Goal: Information Seeking & Learning: Learn about a topic

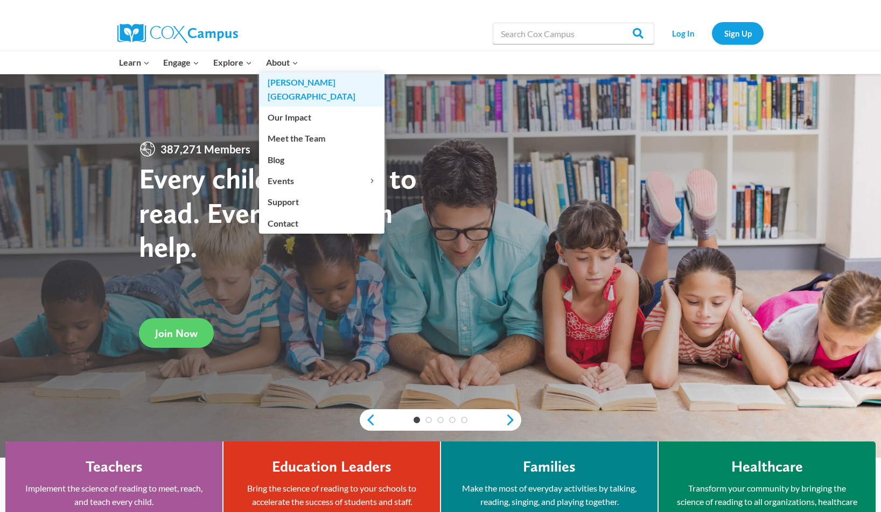
click at [284, 78] on link "[PERSON_NAME][GEOGRAPHIC_DATA]" at bounding box center [321, 89] width 125 height 34
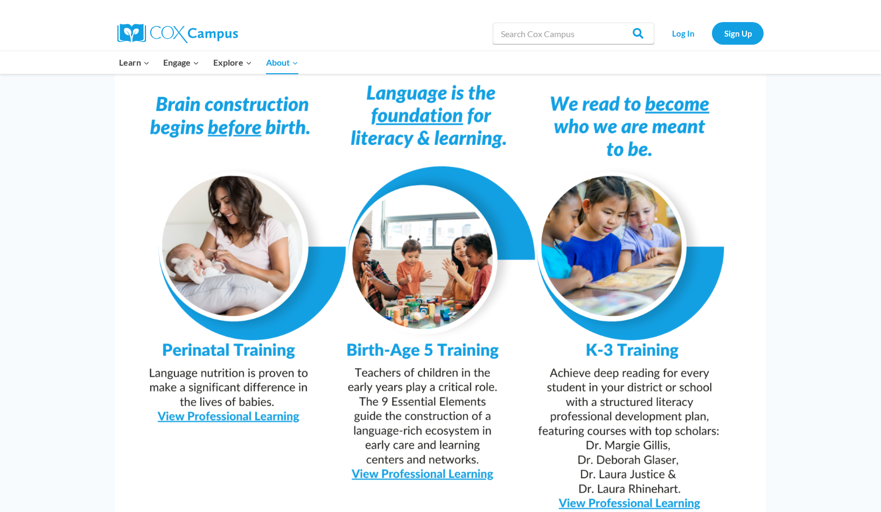
scroll to position [901, 0]
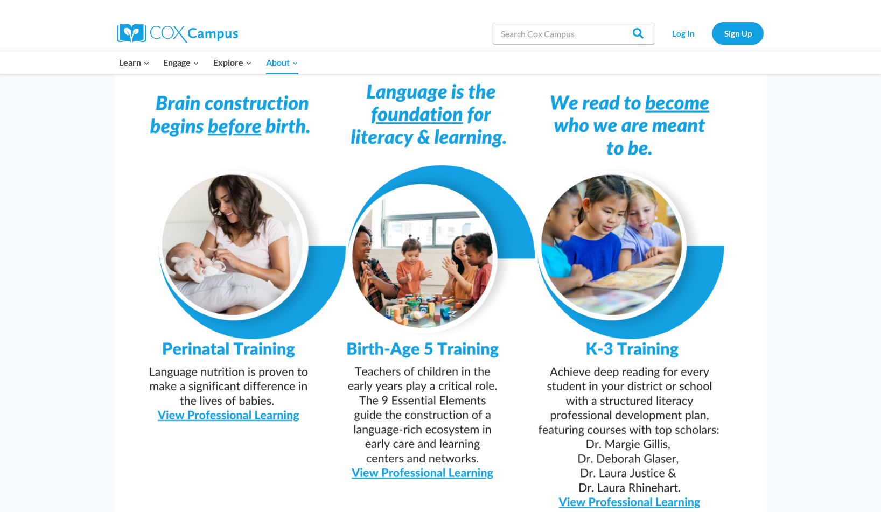
click at [412, 446] on img at bounding box center [441, 288] width 652 height 460
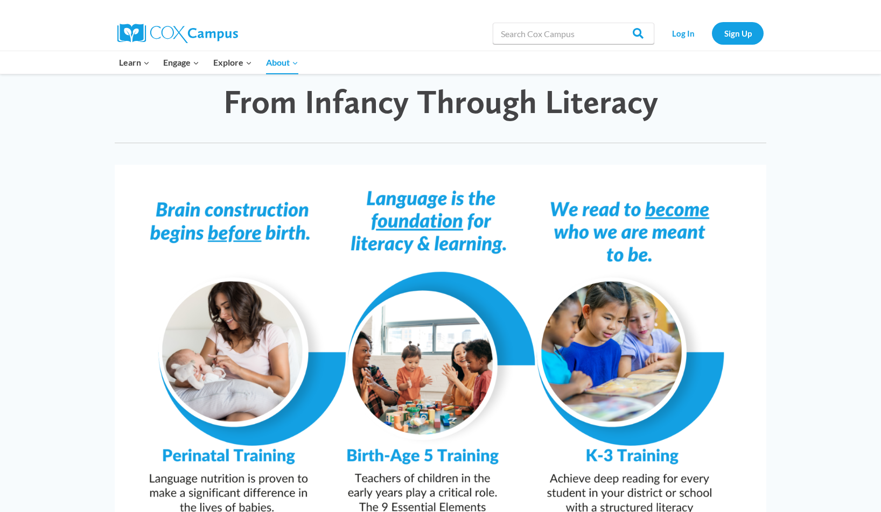
scroll to position [795, 0]
click at [408, 428] on img at bounding box center [441, 395] width 652 height 460
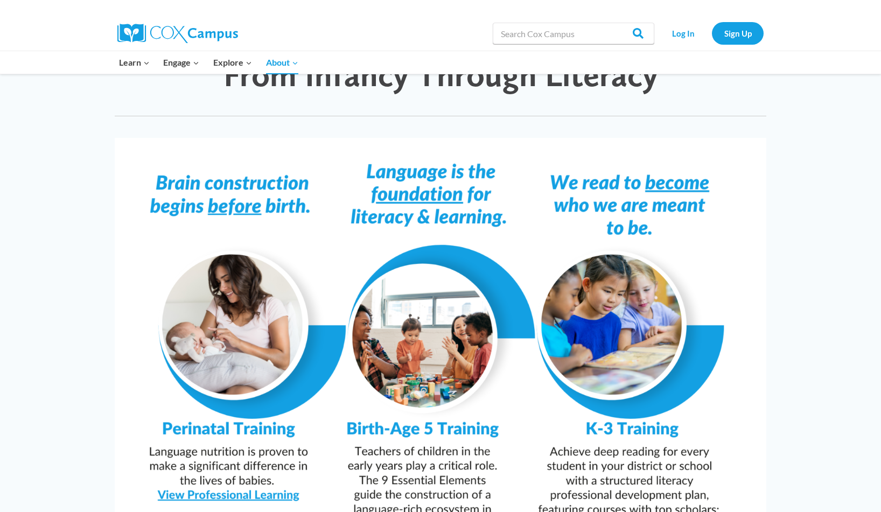
scroll to position [821, 0]
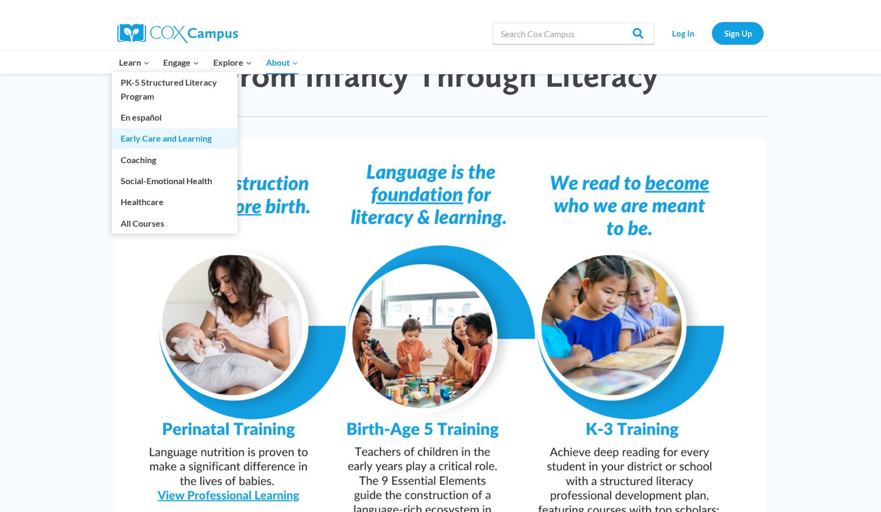
click at [132, 135] on link "Early Care and Learning" at bounding box center [174, 138] width 125 height 20
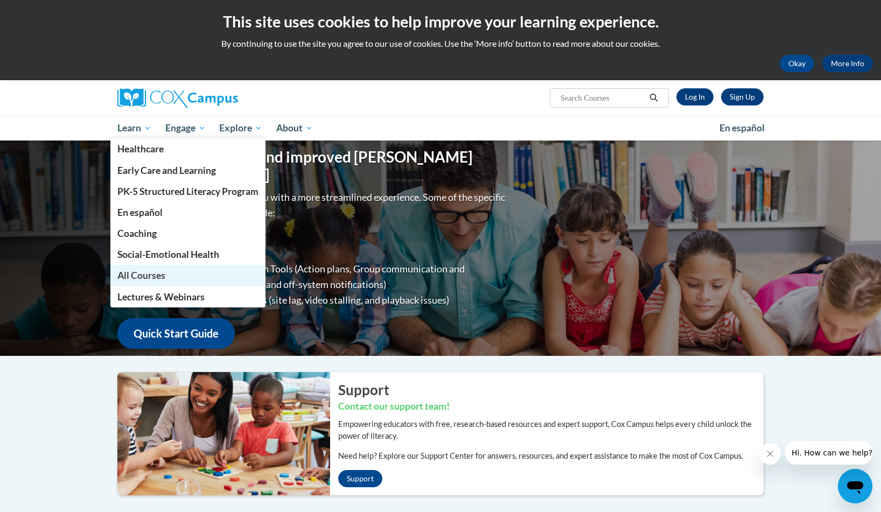
click at [129, 277] on span "All Courses" at bounding box center [141, 275] width 48 height 11
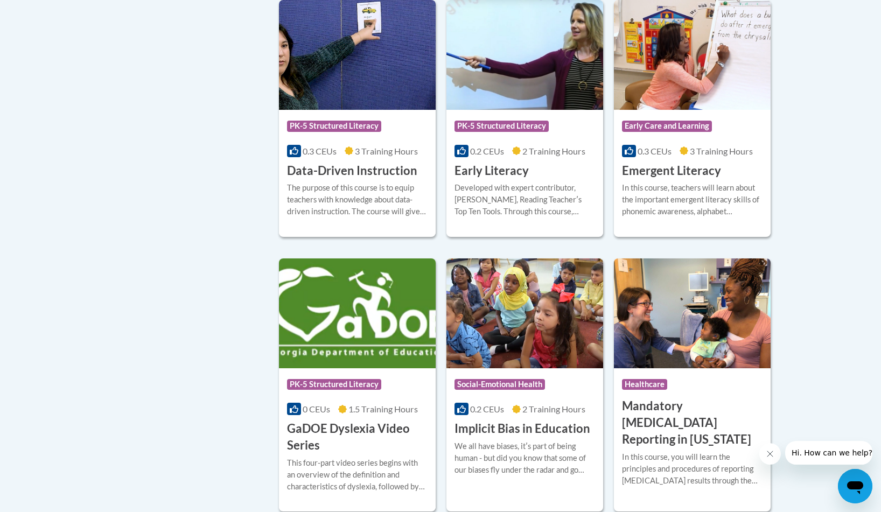
scroll to position [1171, 0]
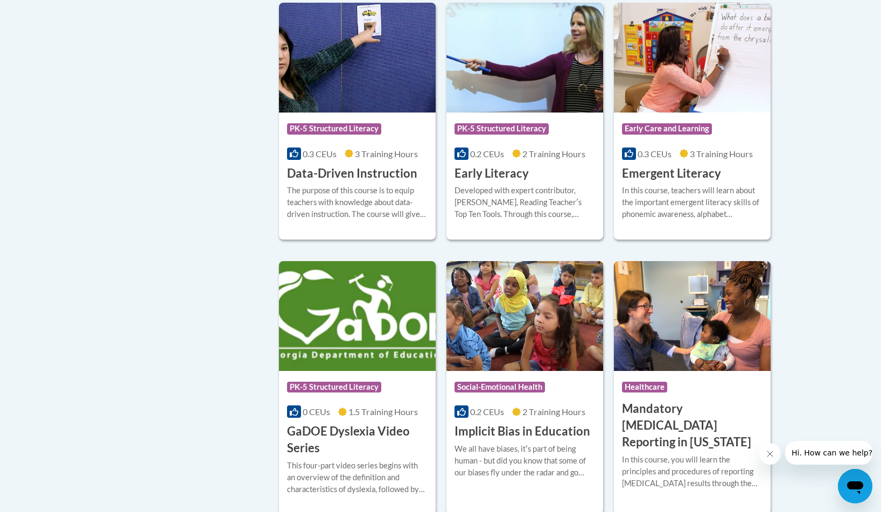
click at [522, 219] on div "Developed with expert contributor, Dr. Deborah Glaser, Reading Teacherʹs Top Te…" at bounding box center [524, 203] width 141 height 36
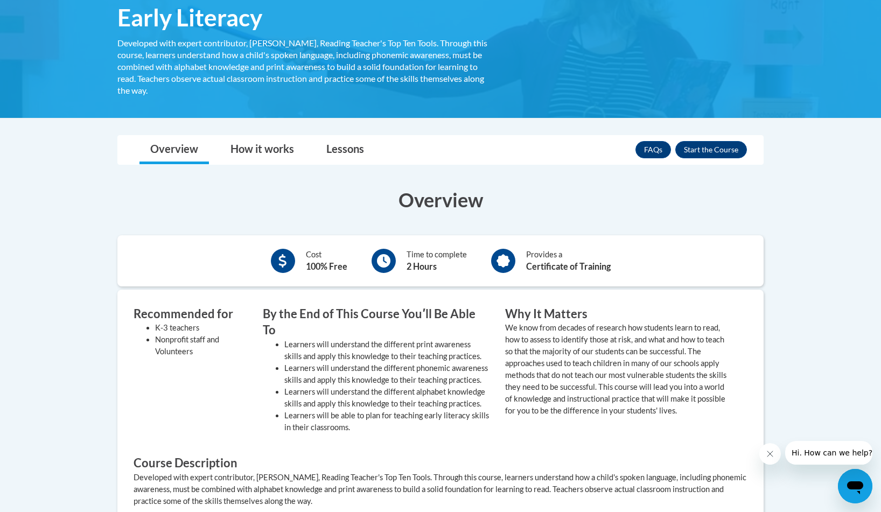
scroll to position [193, 0]
